Goal: Information Seeking & Learning: Learn about a topic

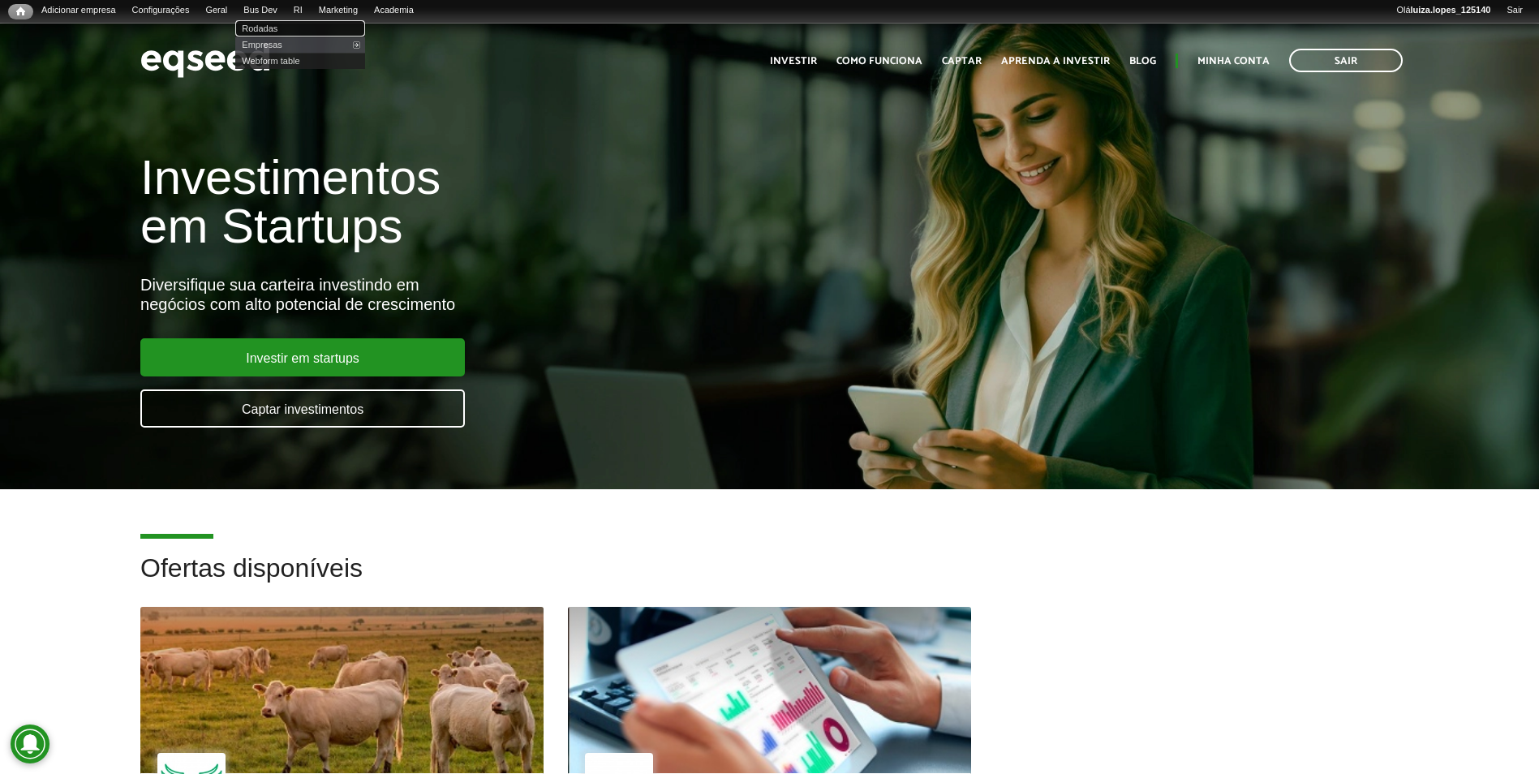
click at [273, 27] on link "Rodadas" at bounding box center [300, 28] width 130 height 16
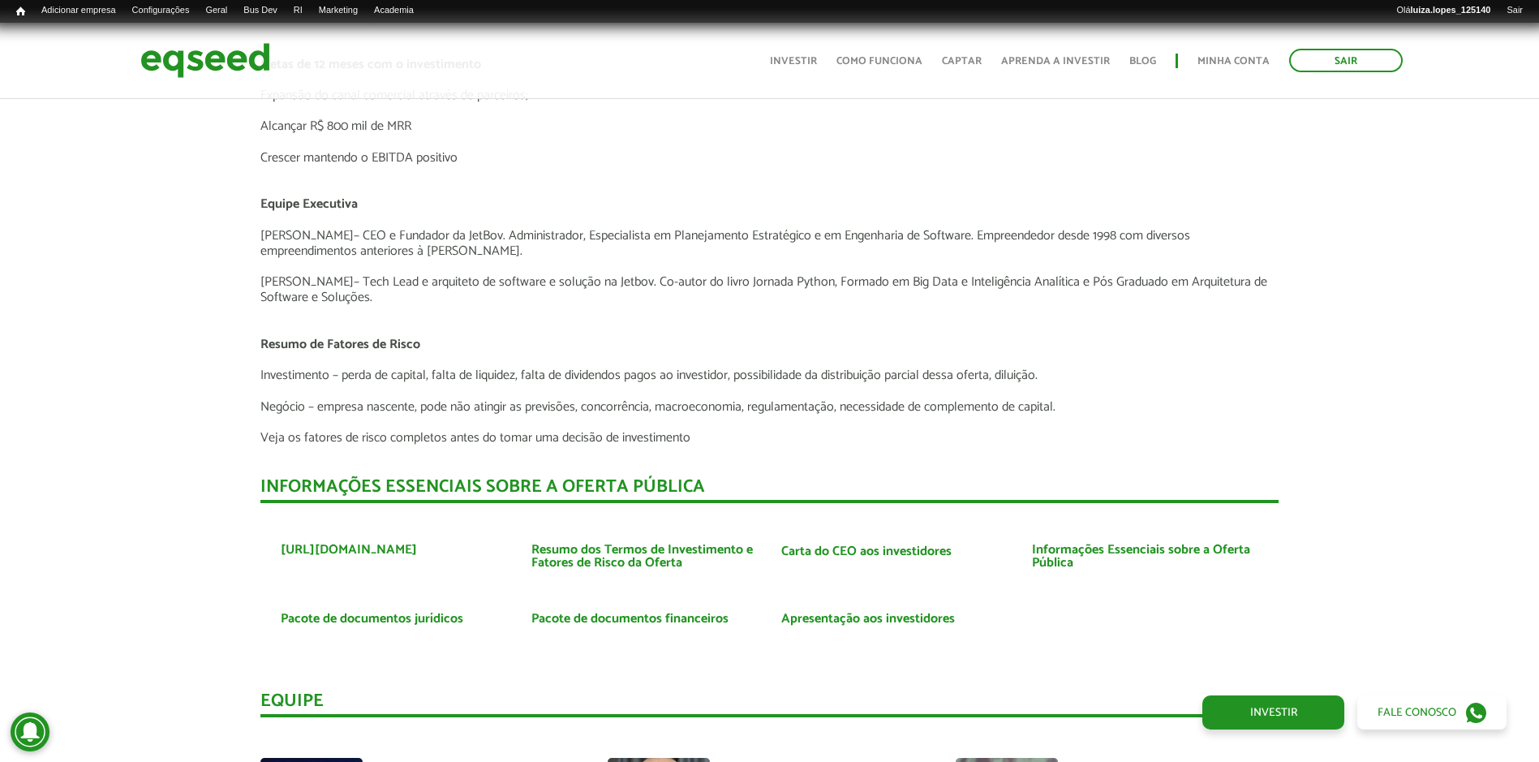
scroll to position [3636, 0]
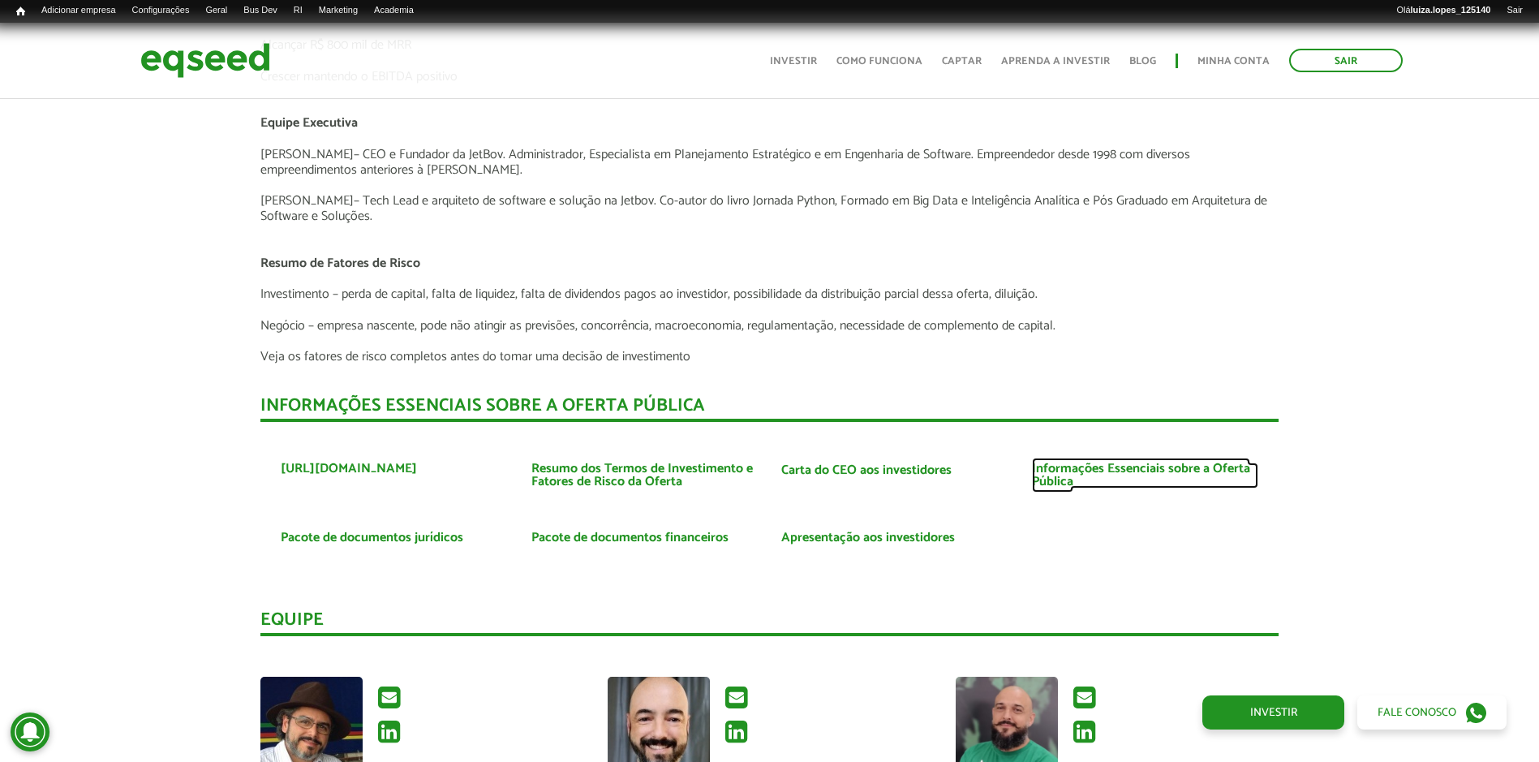
click at [1053, 484] on link "Informações Essenciais sobre a Oferta Pública" at bounding box center [1145, 476] width 226 height 26
click at [386, 535] on link "Pacote de documentos jurídicos" at bounding box center [372, 538] width 183 height 13
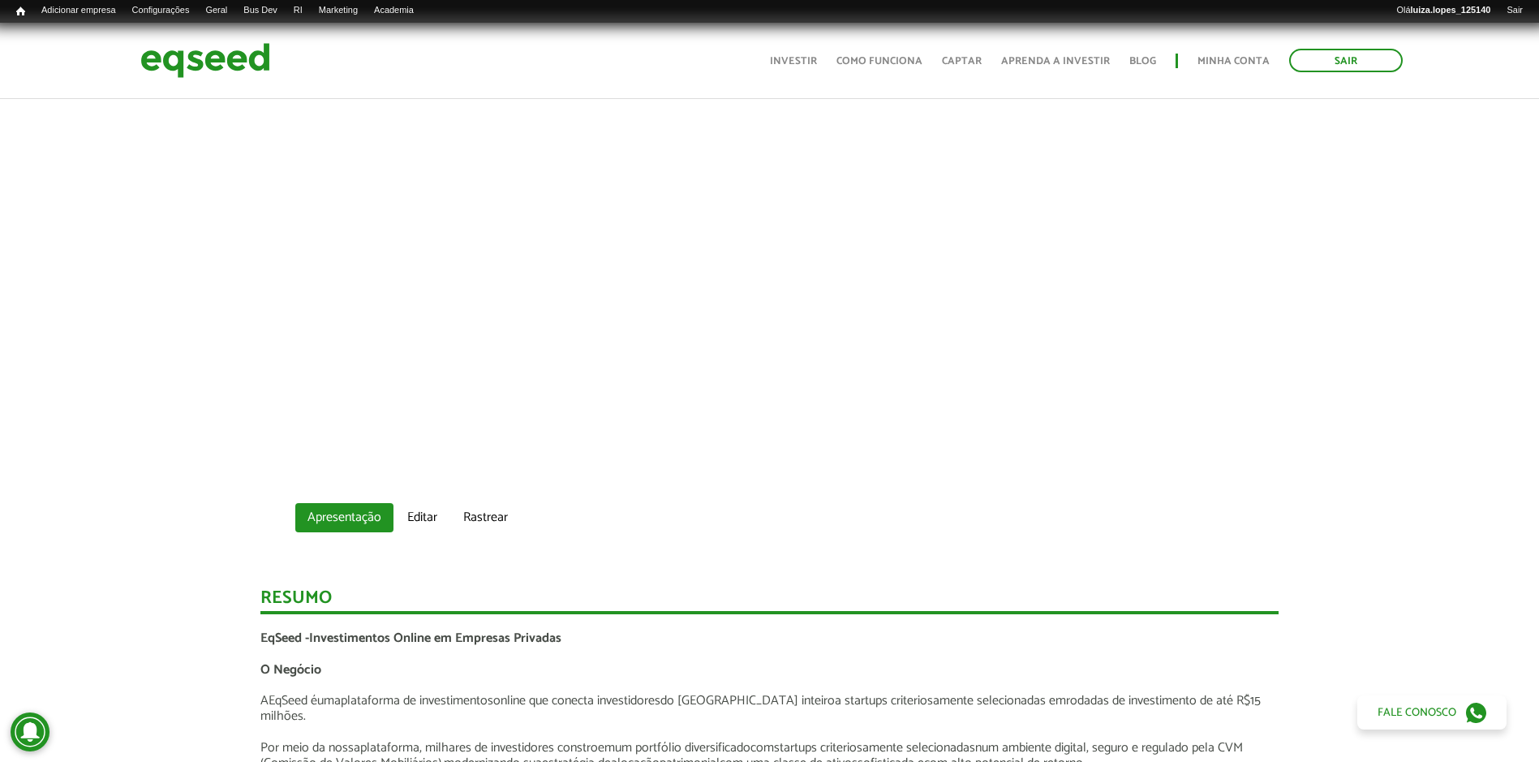
scroll to position [162, 0]
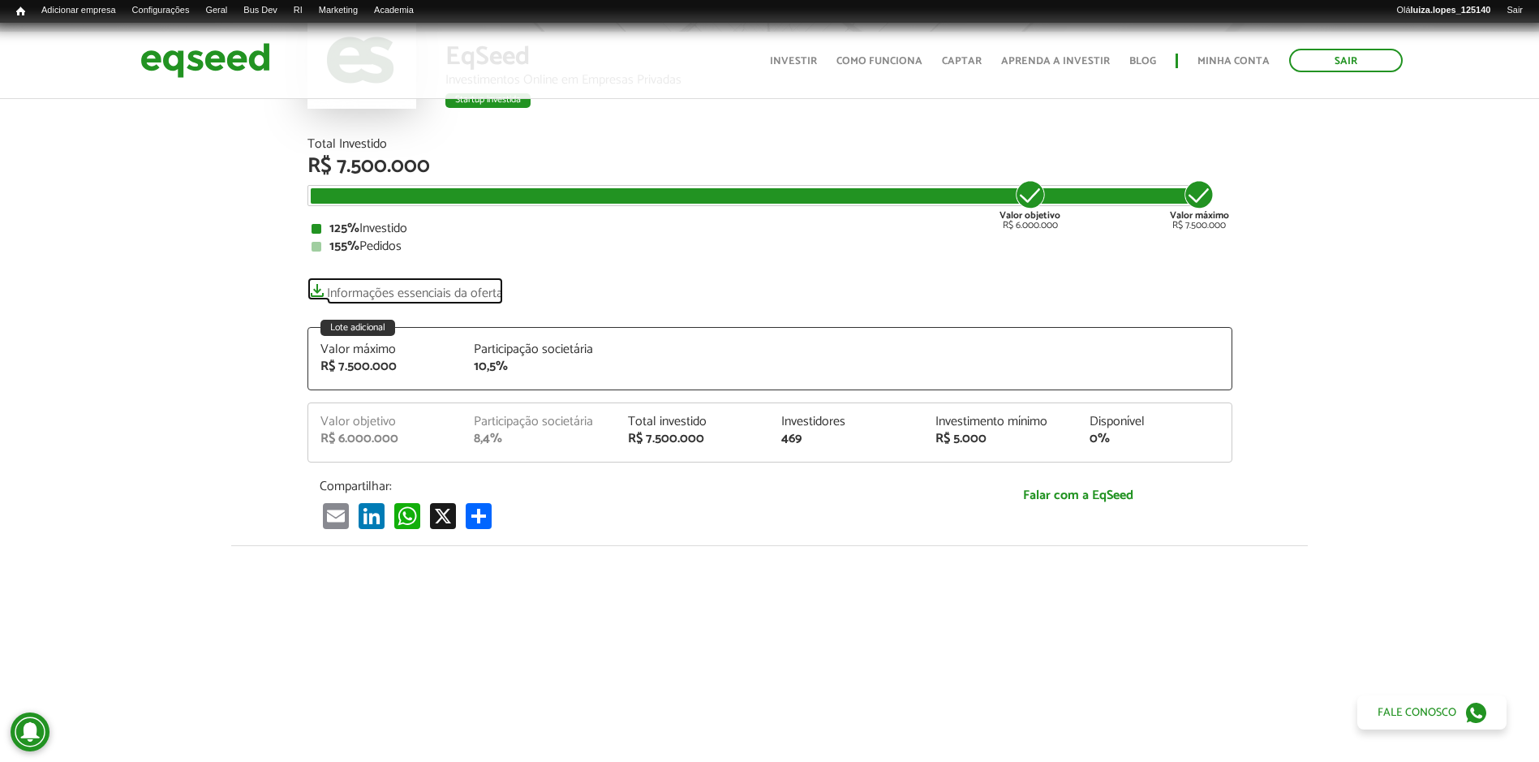
click at [373, 291] on link "Informações essenciais da oferta" at bounding box center [406, 289] width 196 height 23
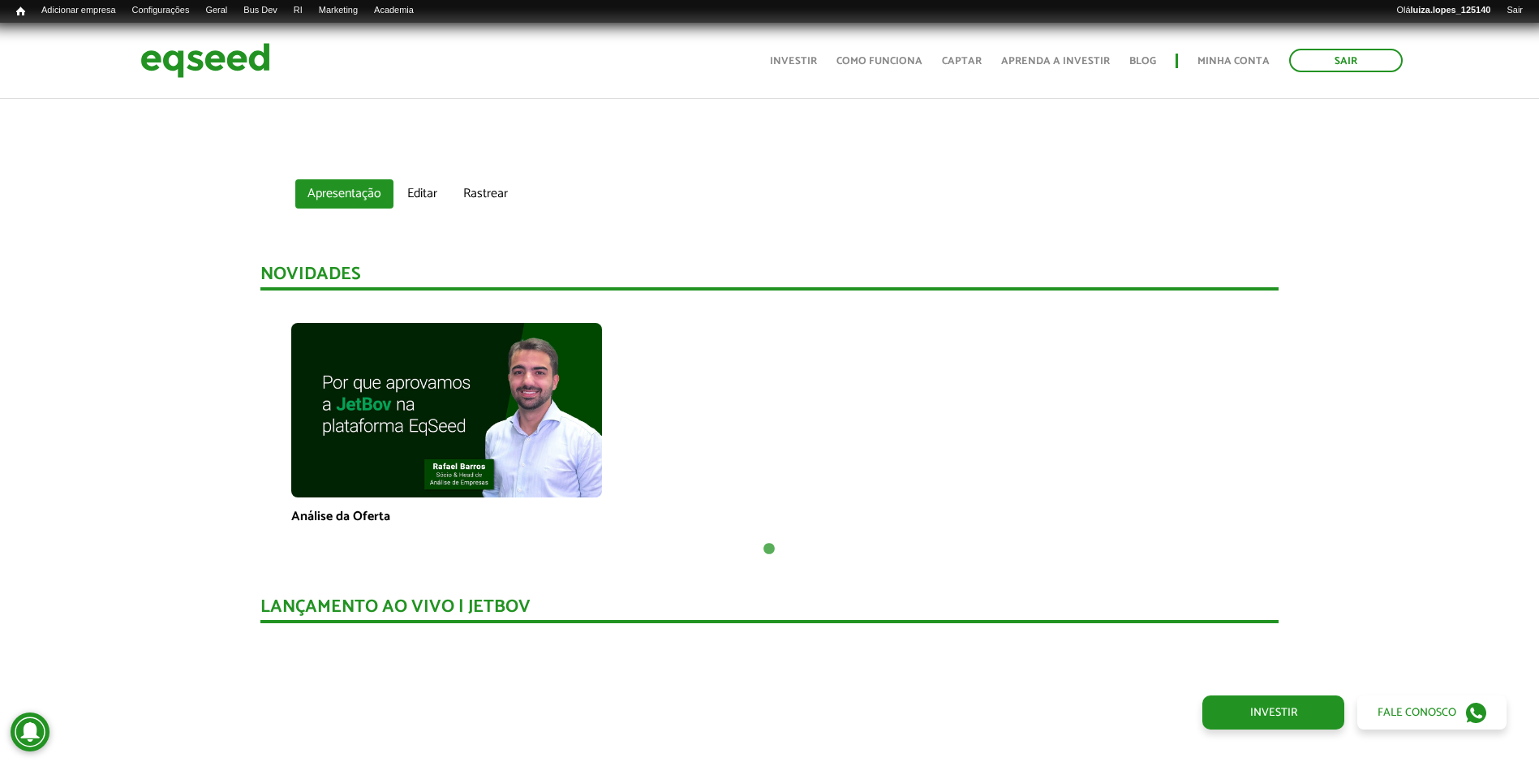
scroll to position [958, 0]
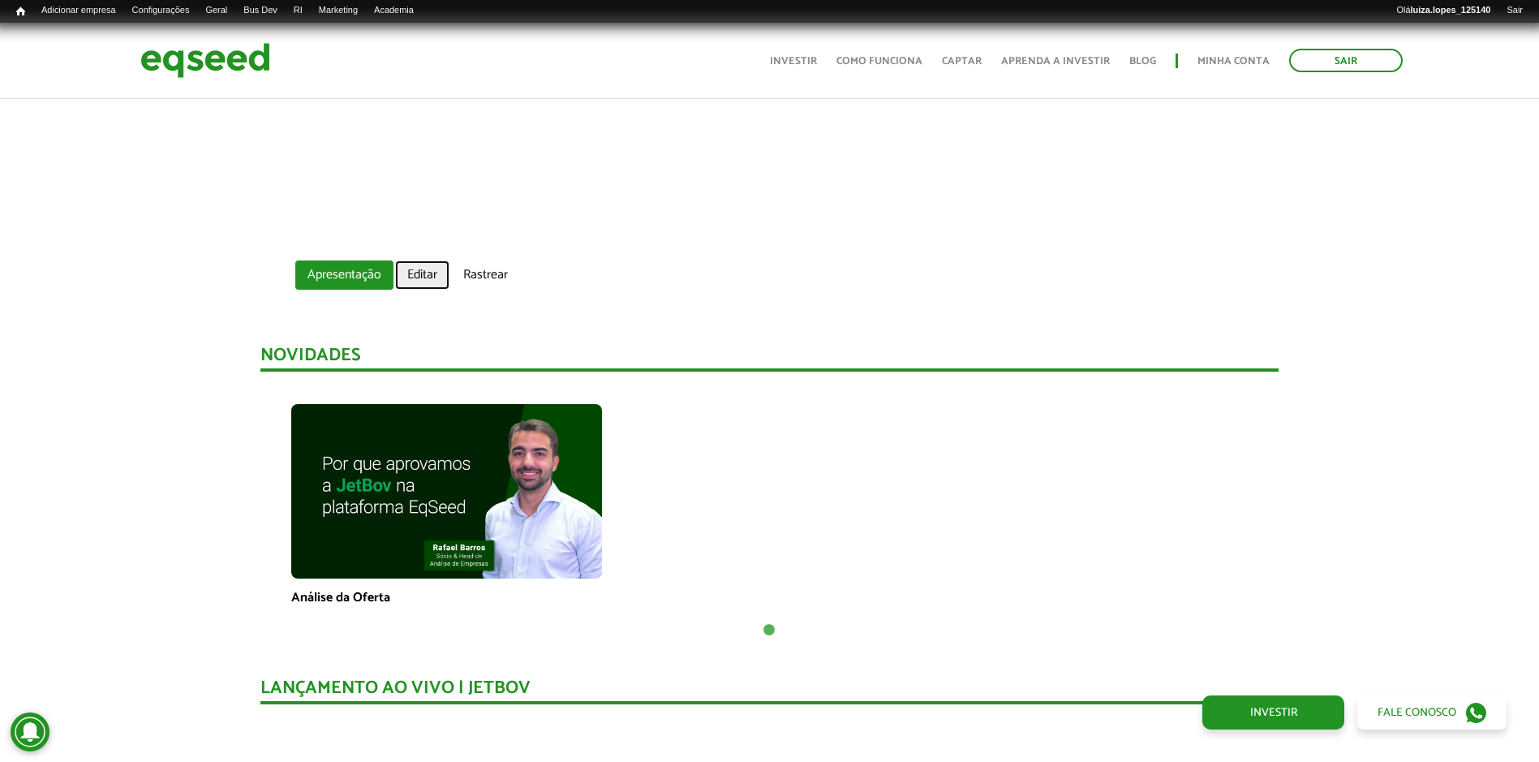
click at [412, 273] on link "Editar" at bounding box center [422, 274] width 54 height 29
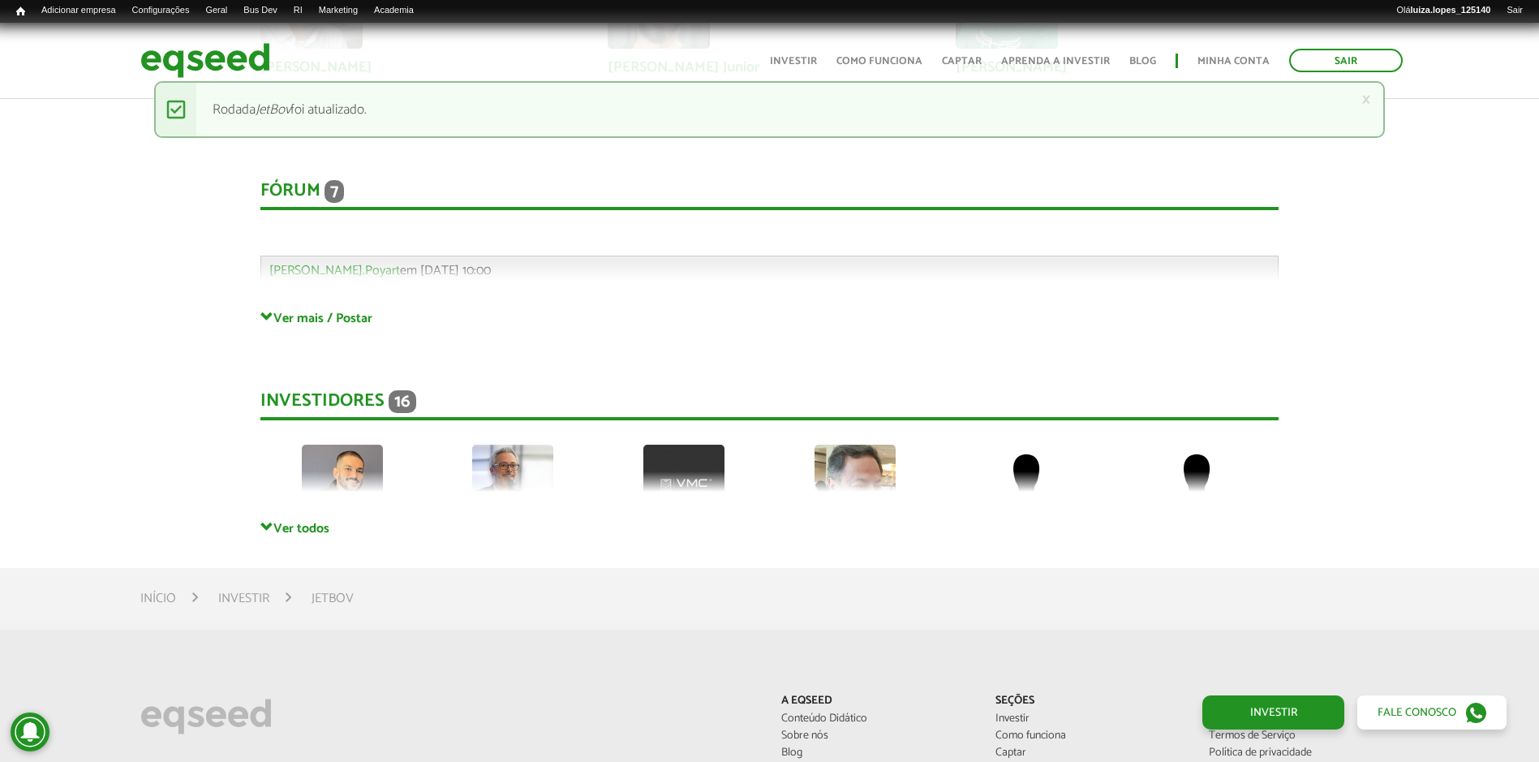
scroll to position [3717, 0]
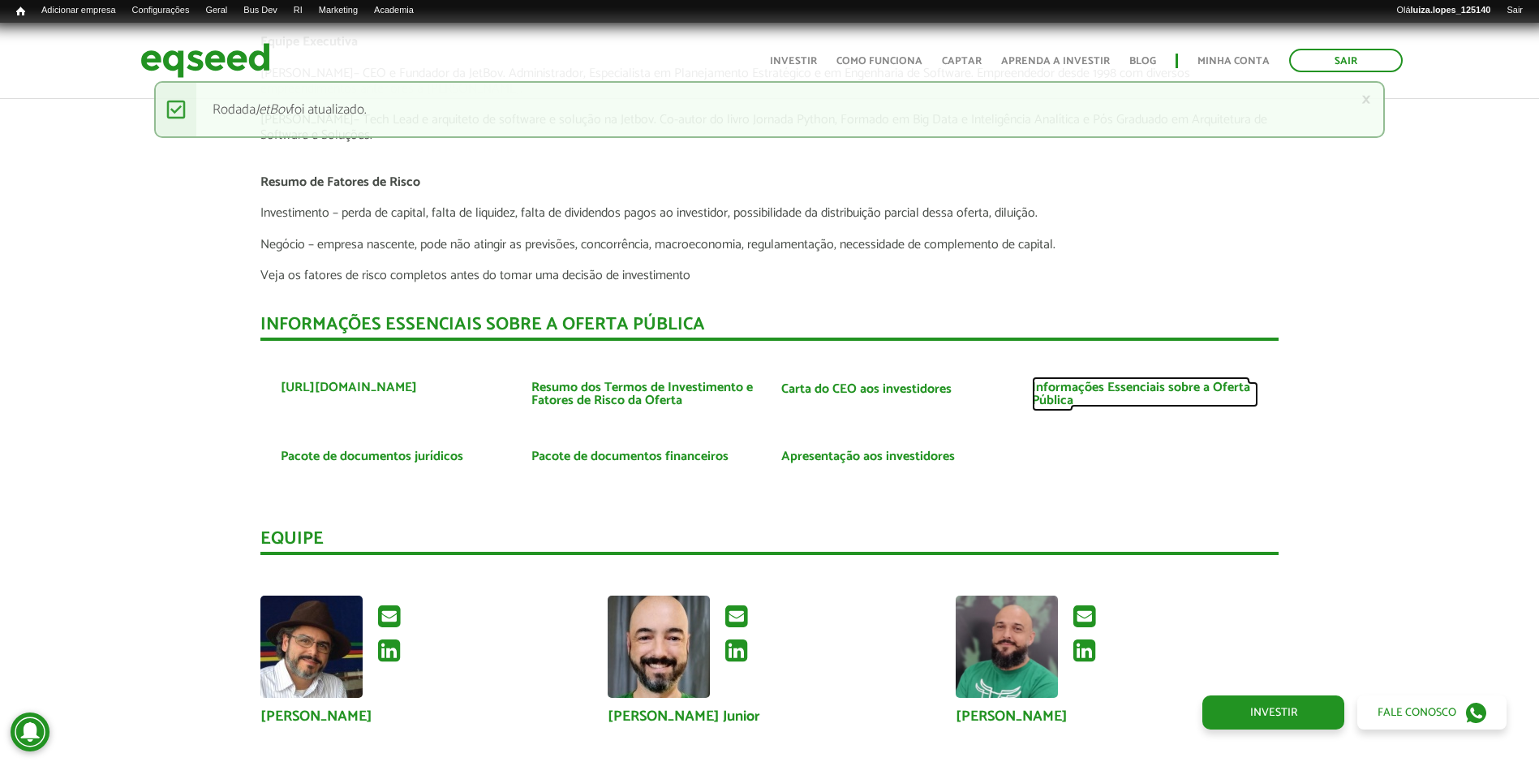
click at [1077, 392] on link "Informações Essenciais sobre a Oferta Pública" at bounding box center [1145, 394] width 226 height 26
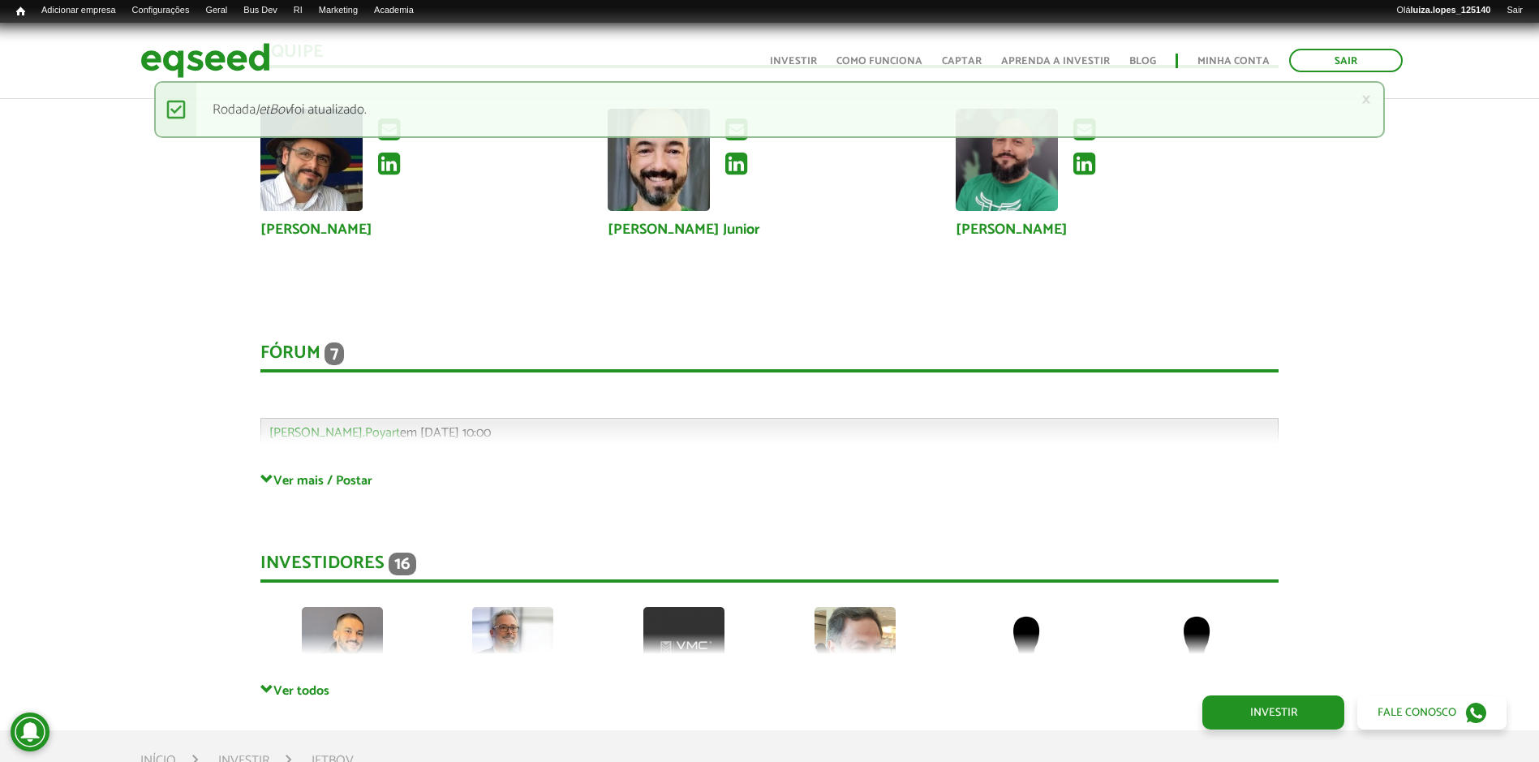
scroll to position [4366, 0]
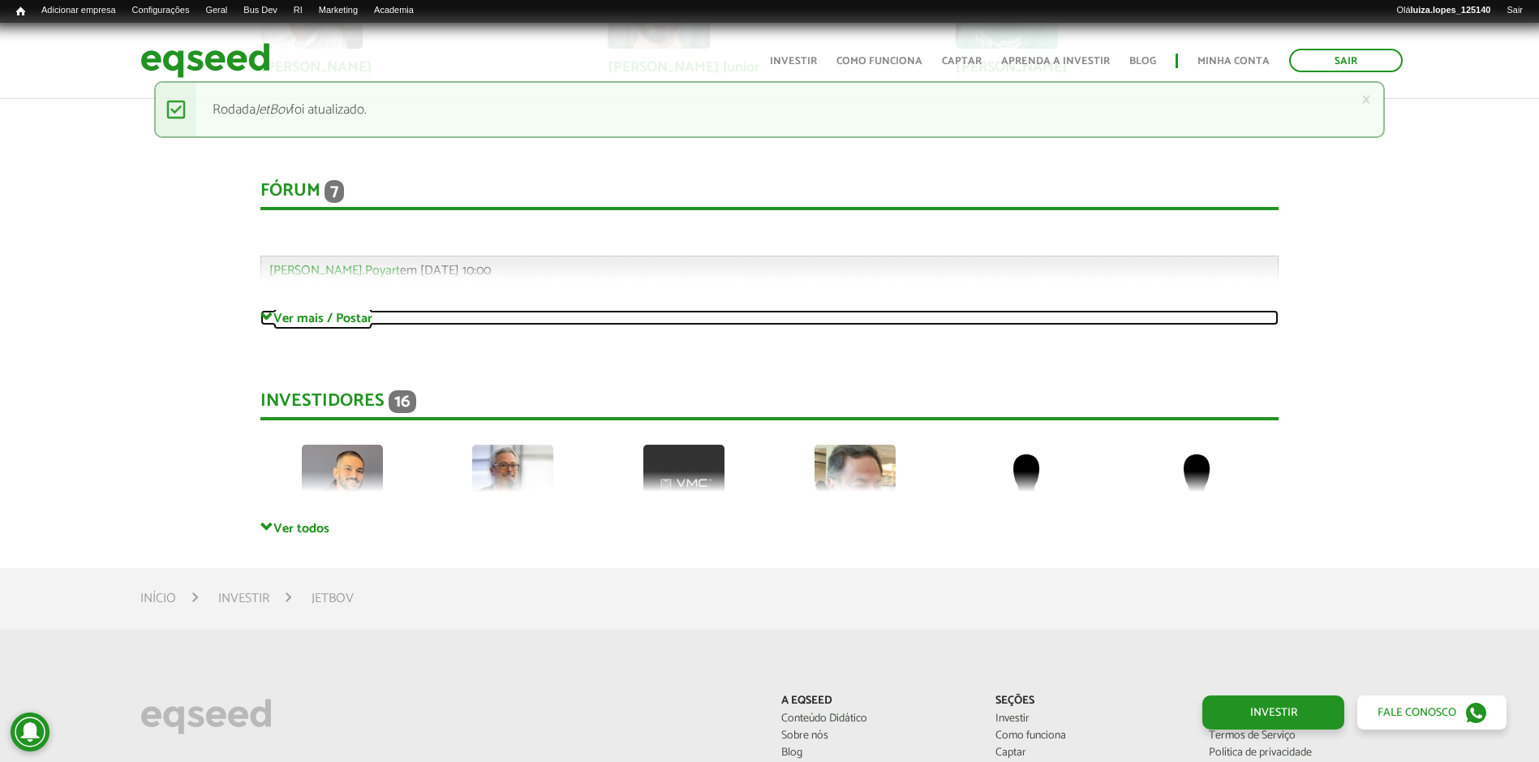
click at [303, 322] on link "Ver mais / Postar" at bounding box center [769, 317] width 1018 height 15
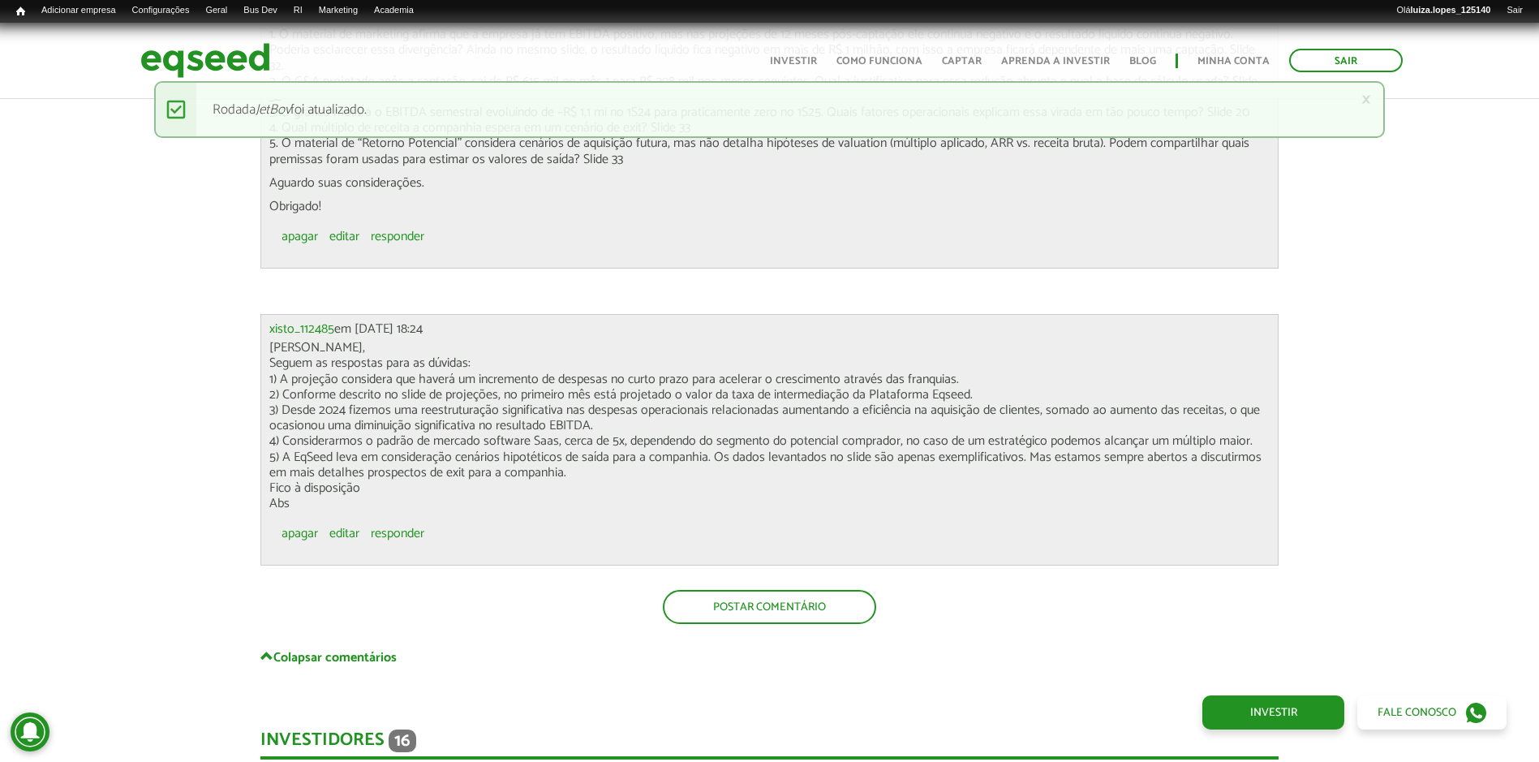
scroll to position [6557, 0]
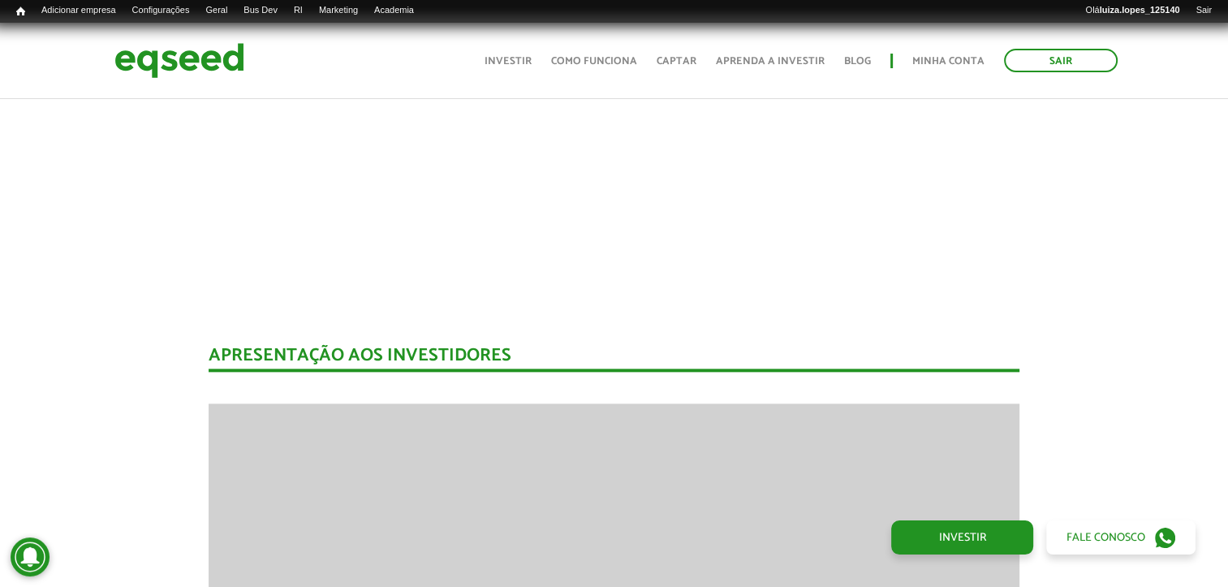
scroll to position [3571, 0]
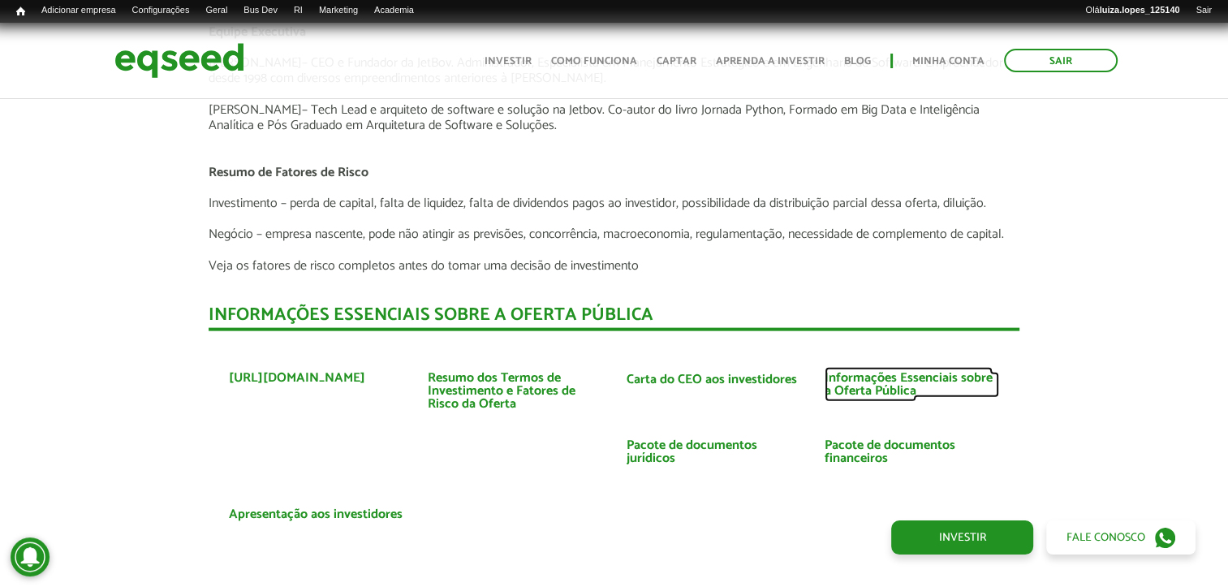
click at [906, 385] on link "Informações Essenciais sobre a Oferta Pública" at bounding box center [911, 385] width 174 height 26
